Goal: Information Seeking & Learning: Learn about a topic

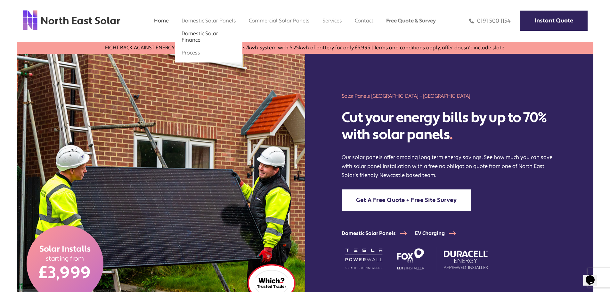
click at [191, 35] on link "Domestic Solar Finance" at bounding box center [200, 36] width 36 height 13
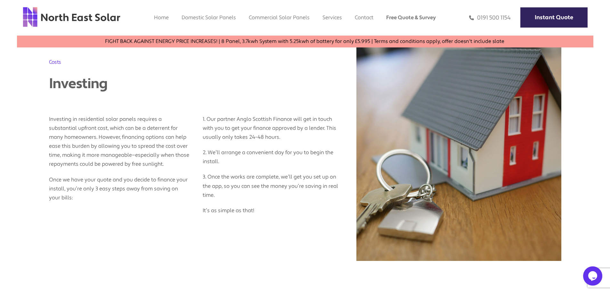
scroll to position [328, 0]
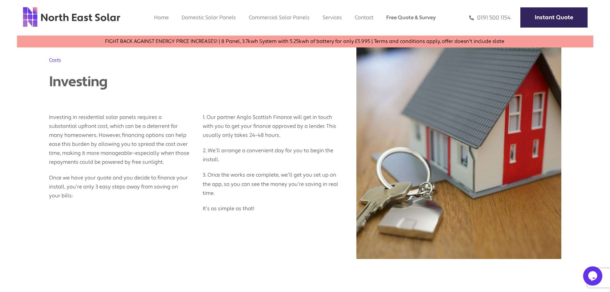
drag, startPoint x: 607, startPoint y: 87, endPoint x: 606, endPoint y: 101, distance: 13.8
click at [606, 101] on section "Costs Investing Investing in residential solar panels requires a substantial up…" at bounding box center [305, 114] width 610 height 306
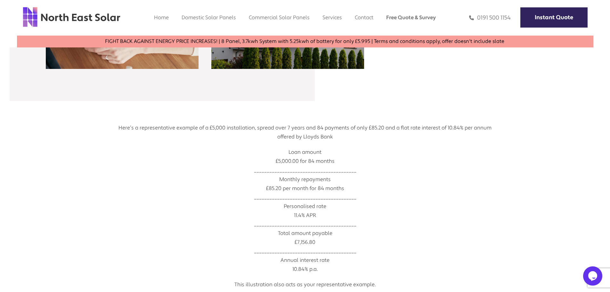
scroll to position [744, 0]
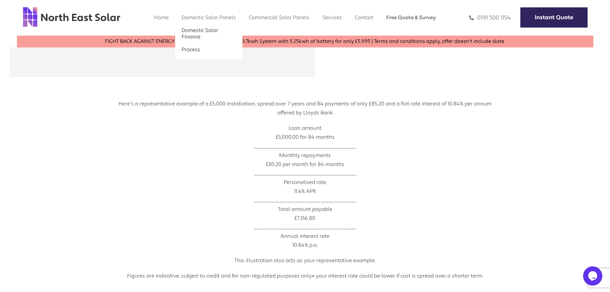
click at [196, 48] on link "Process" at bounding box center [191, 49] width 19 height 7
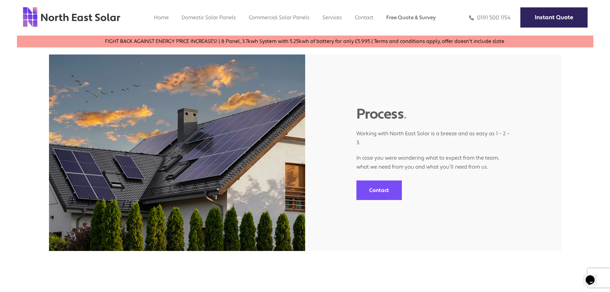
scroll to position [13, 0]
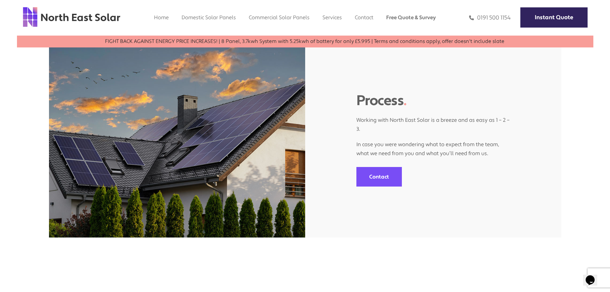
click at [348, 41] on link "FIGHT BACK AGAINST ENERGY PRICE INCREASES! | 8 Panel, 3.7kwh System with 5.25kw…" at bounding box center [597, 41] width 498 height 6
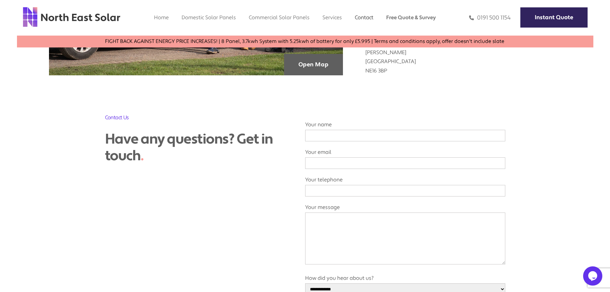
scroll to position [120, 0]
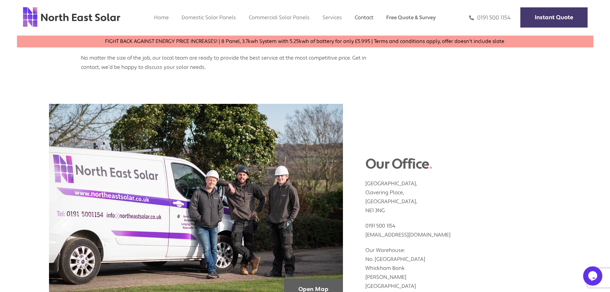
click at [542, 15] on link "Instant Quote" at bounding box center [553, 17] width 67 height 20
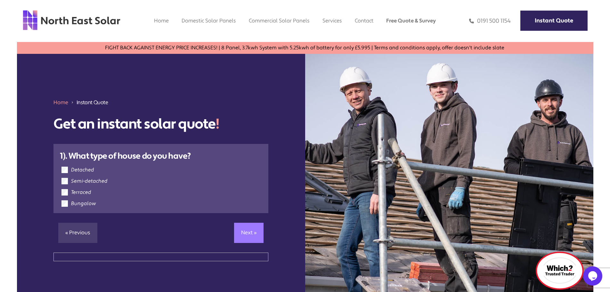
click at [245, 230] on link "Next »" at bounding box center [248, 232] width 29 height 20
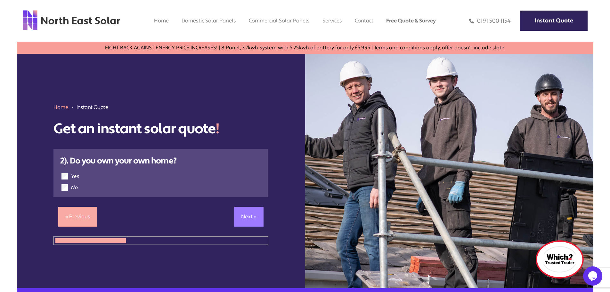
click at [253, 217] on link "Next »" at bounding box center [248, 216] width 29 height 20
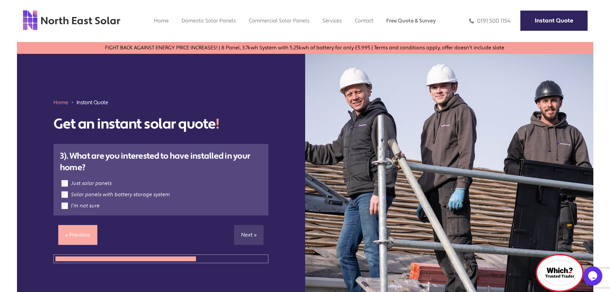
click at [73, 191] on label "Solar panels with battery storage system" at bounding box center [120, 194] width 99 height 6
click at [251, 232] on link "Next »" at bounding box center [248, 235] width 29 height 20
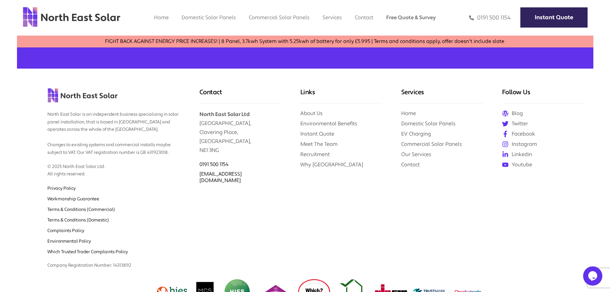
scroll to position [492, 0]
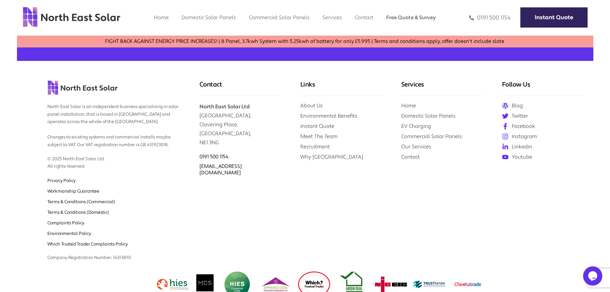
drag, startPoint x: 608, startPoint y: 198, endPoint x: 607, endPoint y: 249, distance: 50.9
click at [607, 249] on footer "See how much you can save with solar with a free no obligation callback . **** …" at bounding box center [305, 121] width 610 height 396
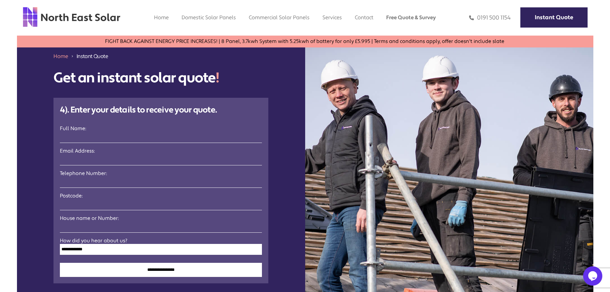
scroll to position [0, 0]
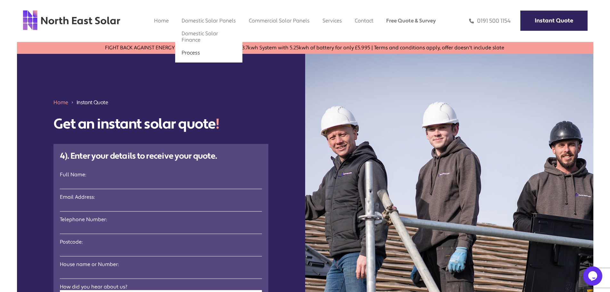
click at [192, 54] on link "Process" at bounding box center [191, 52] width 19 height 7
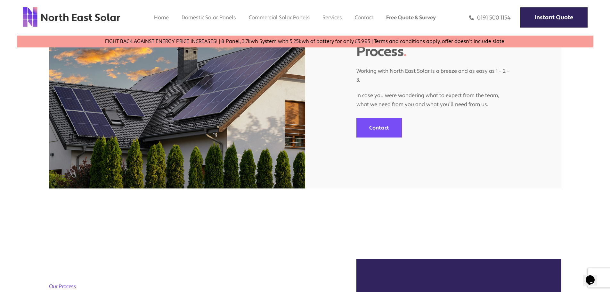
scroll to position [47, 0]
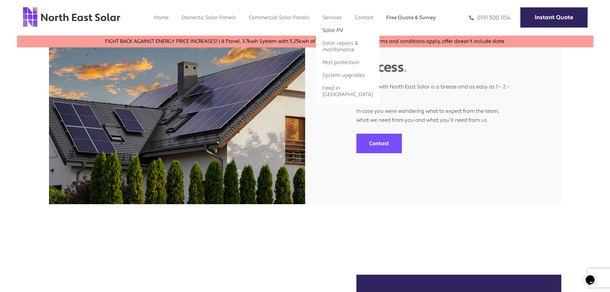
click at [334, 29] on link "Solar PV" at bounding box center [332, 30] width 21 height 7
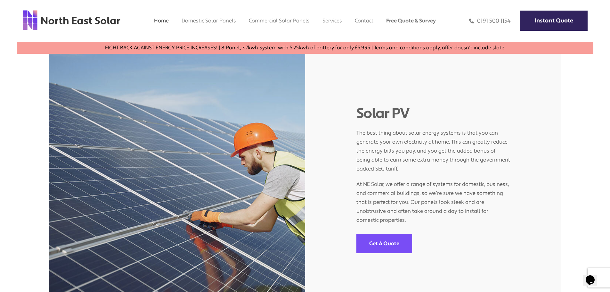
click at [160, 23] on link "Home" at bounding box center [161, 20] width 15 height 7
